Goal: Information Seeking & Learning: Find specific fact

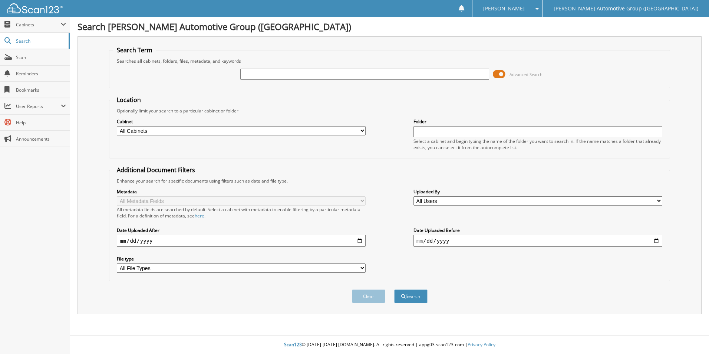
click at [336, 77] on input "text" at bounding box center [364, 74] width 249 height 11
type input "462572"
click at [394, 289] on button "Search" at bounding box center [410, 296] width 33 height 14
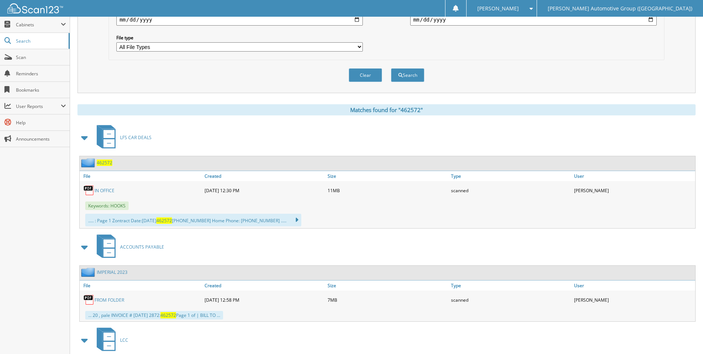
scroll to position [222, 0]
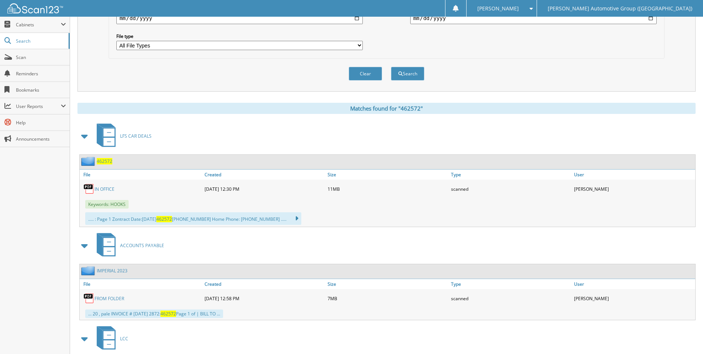
click at [110, 159] on span "462572" at bounding box center [105, 161] width 16 height 6
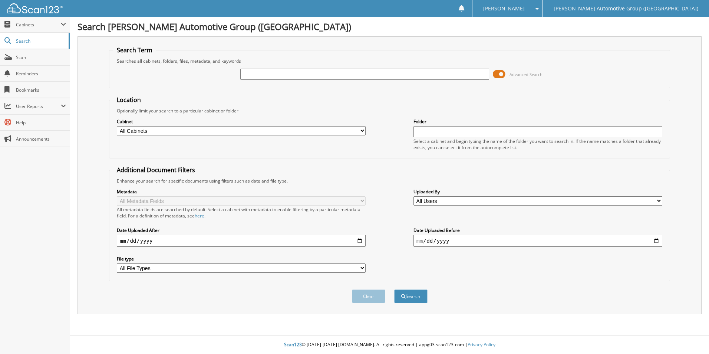
click at [470, 69] on input "text" at bounding box center [364, 74] width 249 height 11
type input "462415"
click at [394, 289] on button "Search" at bounding box center [410, 296] width 33 height 14
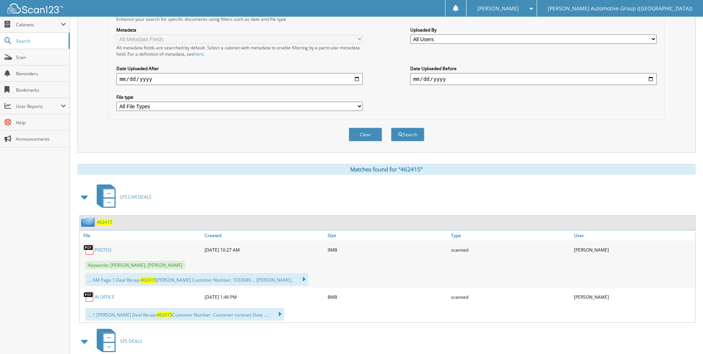
scroll to position [259, 0]
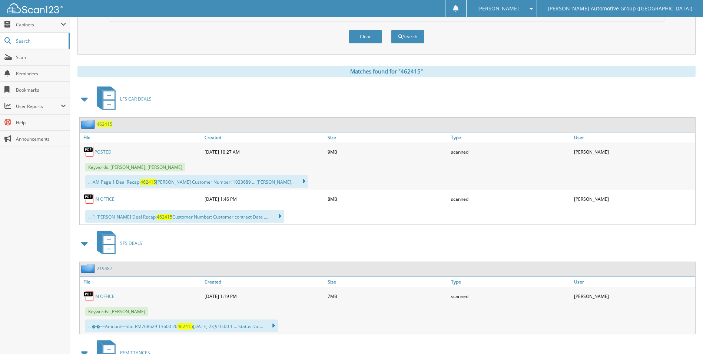
click at [103, 153] on link "POSTED" at bounding box center [103, 152] width 17 height 6
click at [103, 122] on span "462415" at bounding box center [105, 124] width 16 height 6
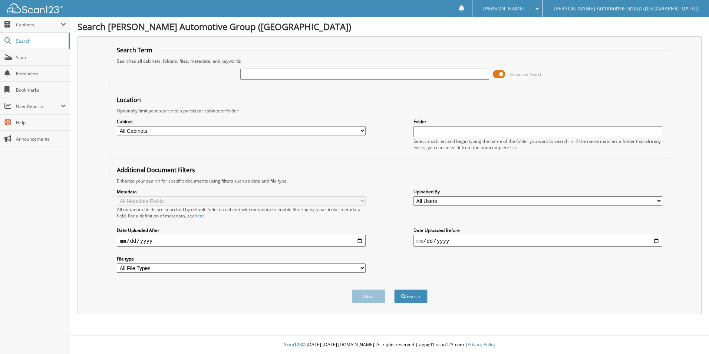
click at [360, 71] on input "text" at bounding box center [364, 74] width 249 height 11
type input "pfa98776"
click at [394, 289] on button "Search" at bounding box center [410, 296] width 33 height 14
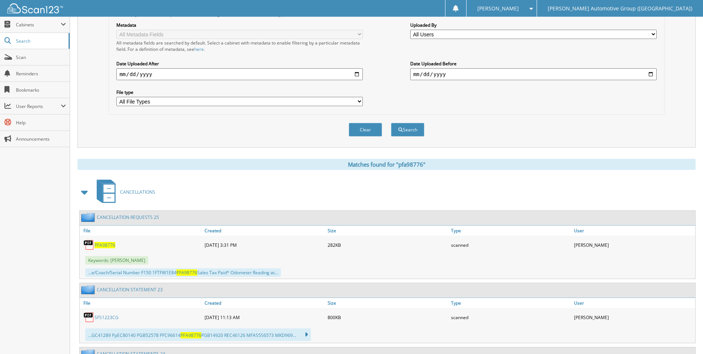
scroll to position [222, 0]
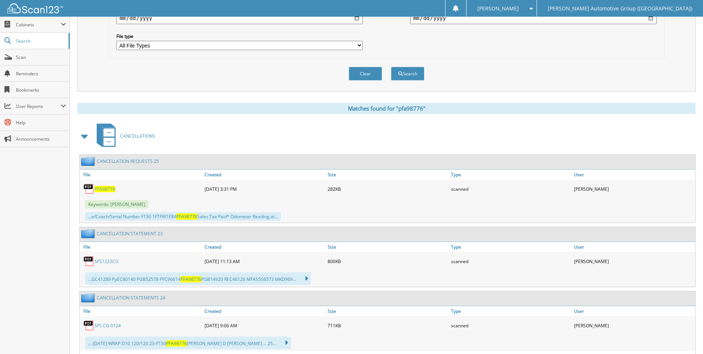
click at [108, 190] on span "PFA98776" at bounding box center [105, 189] width 21 height 6
click at [50, 56] on span "Scan" at bounding box center [41, 57] width 50 height 6
